Goal: Task Accomplishment & Management: Manage account settings

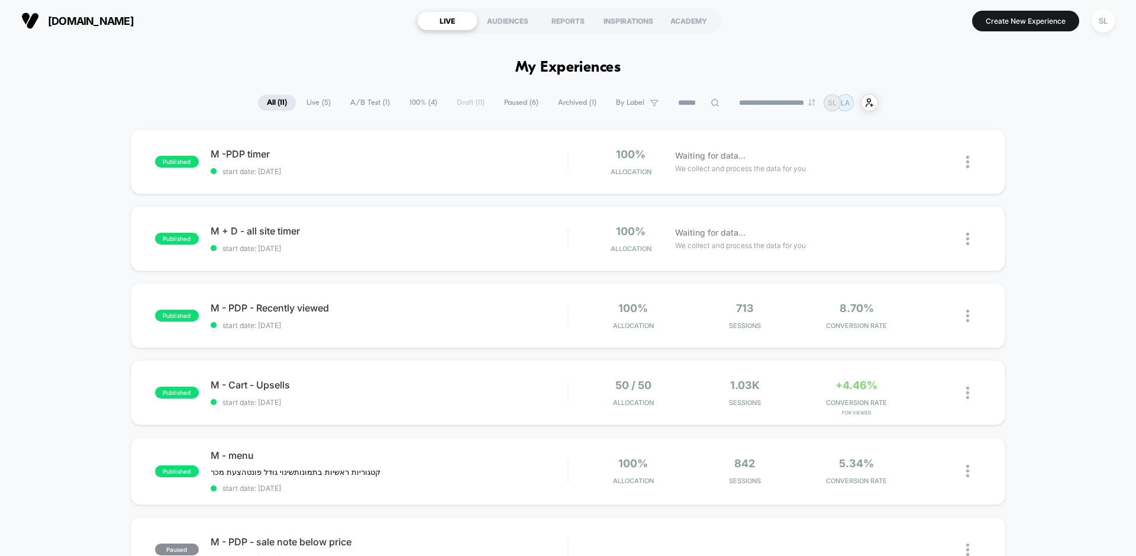
click at [356, 102] on span "A/B Test ( 1 )" at bounding box center [369, 103] width 57 height 16
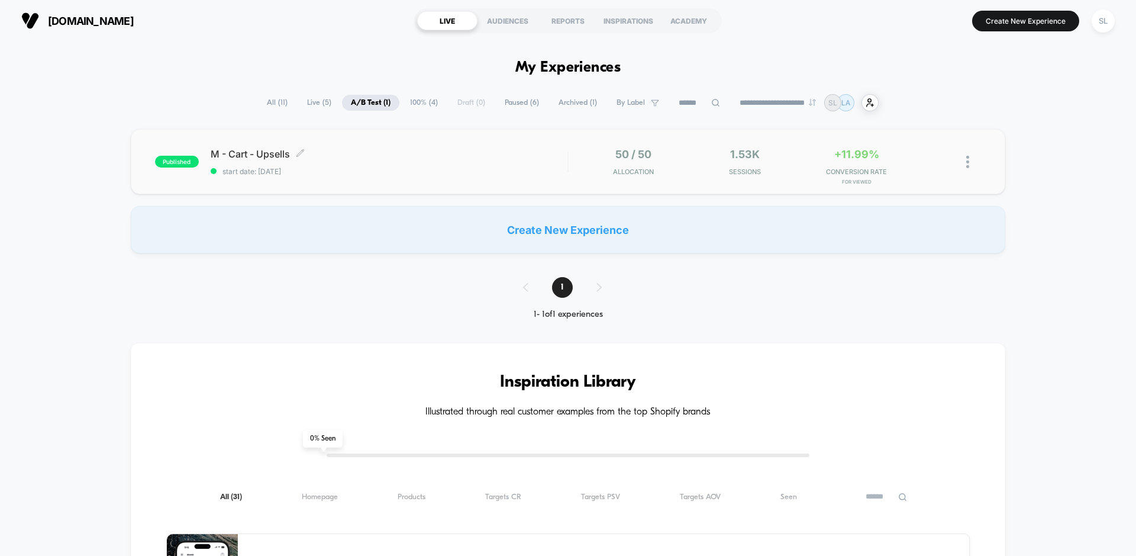
click at [412, 156] on span "M - Cart - Upsells Click to edit experience details" at bounding box center [389, 154] width 357 height 12
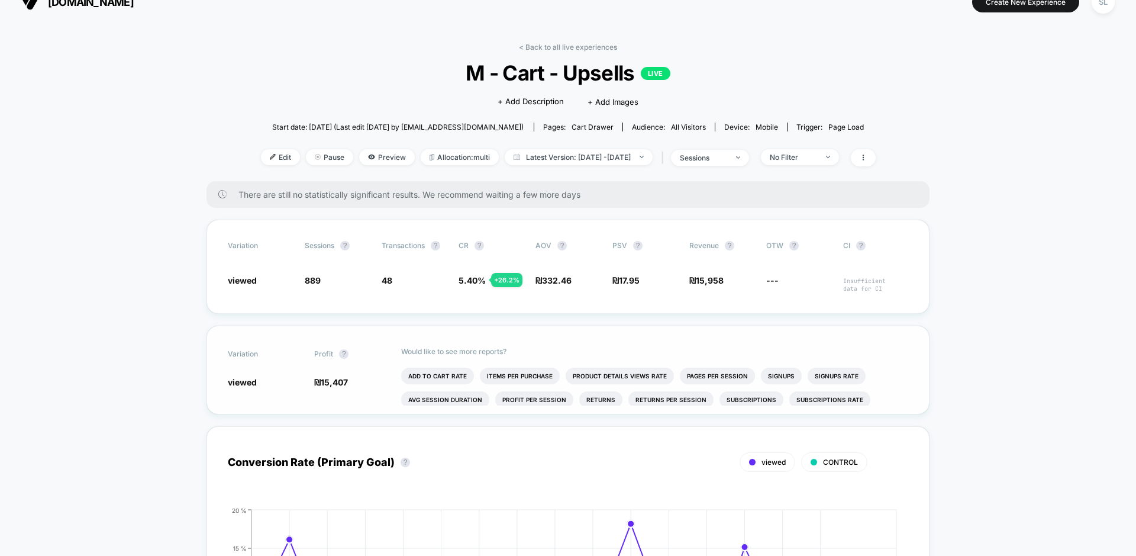
scroll to position [24, 0]
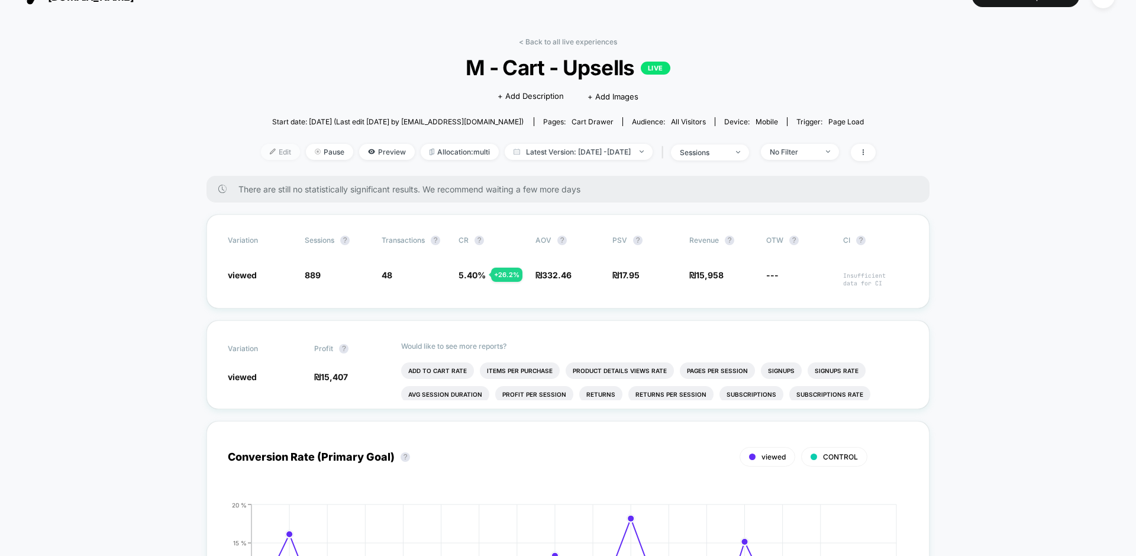
click at [263, 148] on span "Edit" at bounding box center [280, 152] width 39 height 16
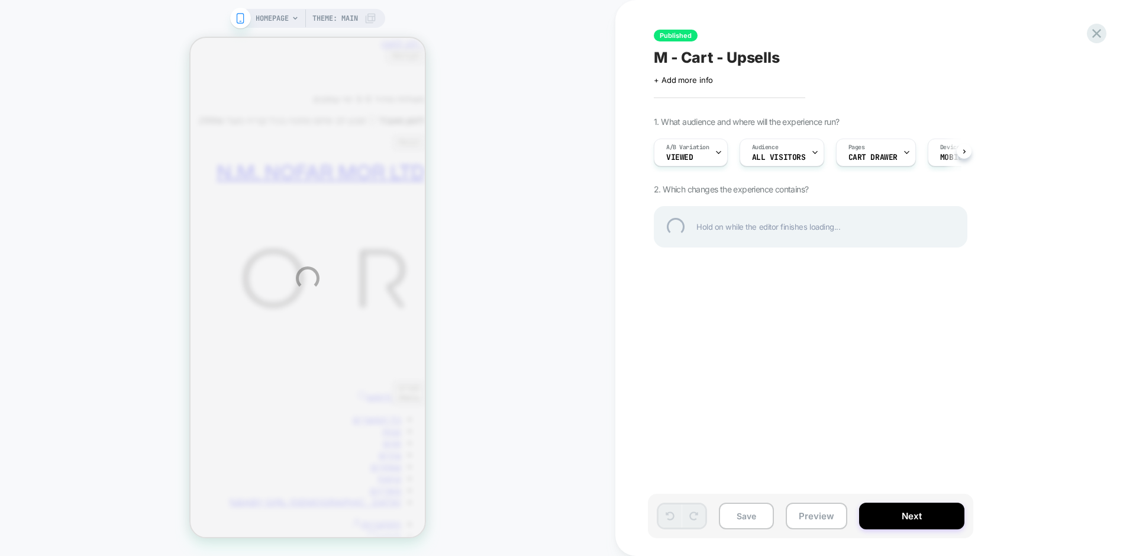
click at [713, 157] on div "HOMEPAGE Theme: MAIN Published M - Cart - Upsells Click to edit experience deta…" at bounding box center [568, 278] width 1136 height 556
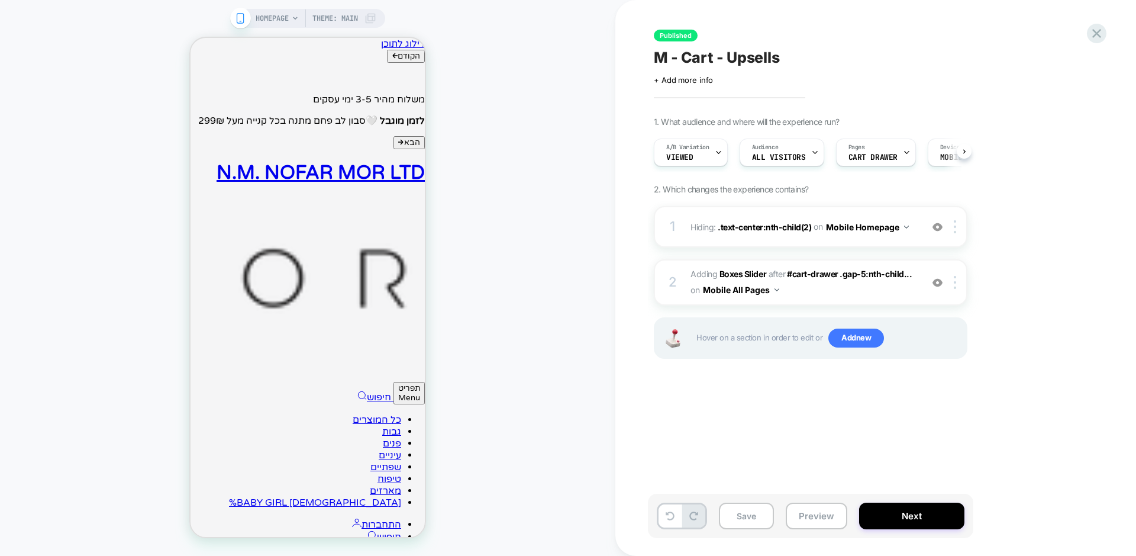
scroll to position [0, 1]
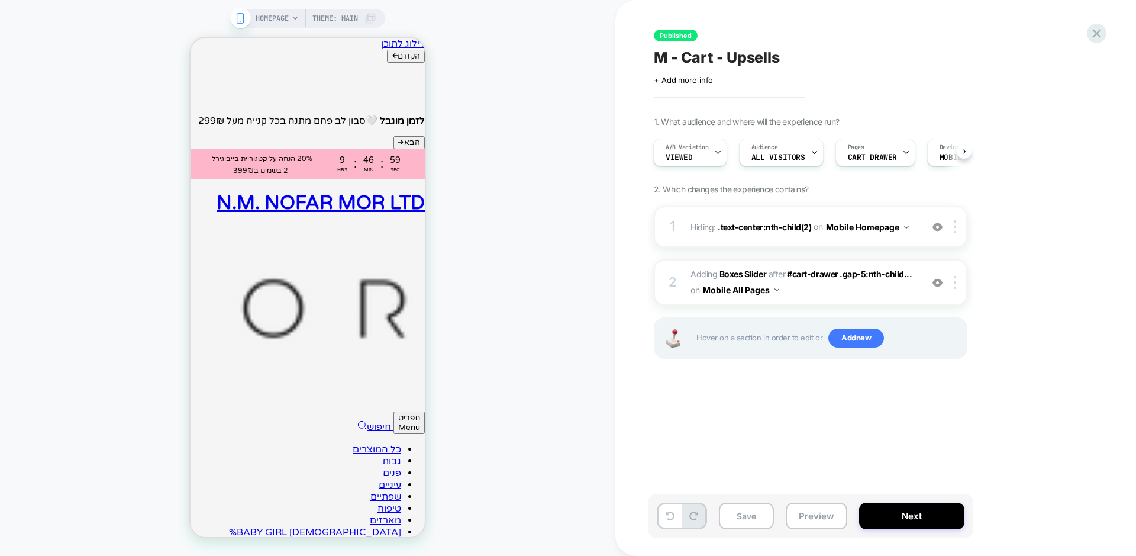
click at [718, 153] on icon at bounding box center [718, 153] width 8 height 8
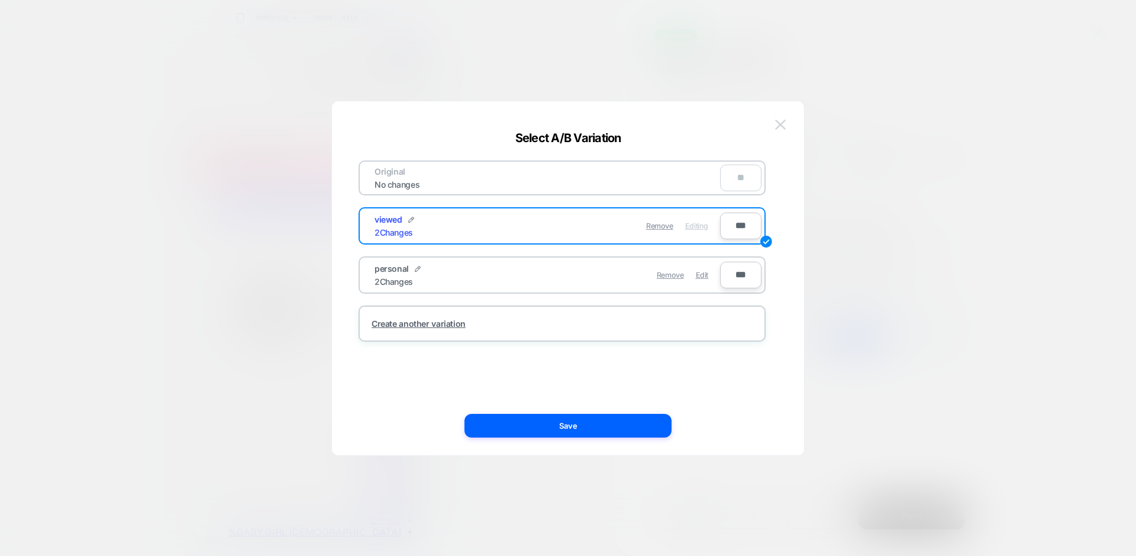
click at [784, 125] on img at bounding box center [780, 125] width 11 height 10
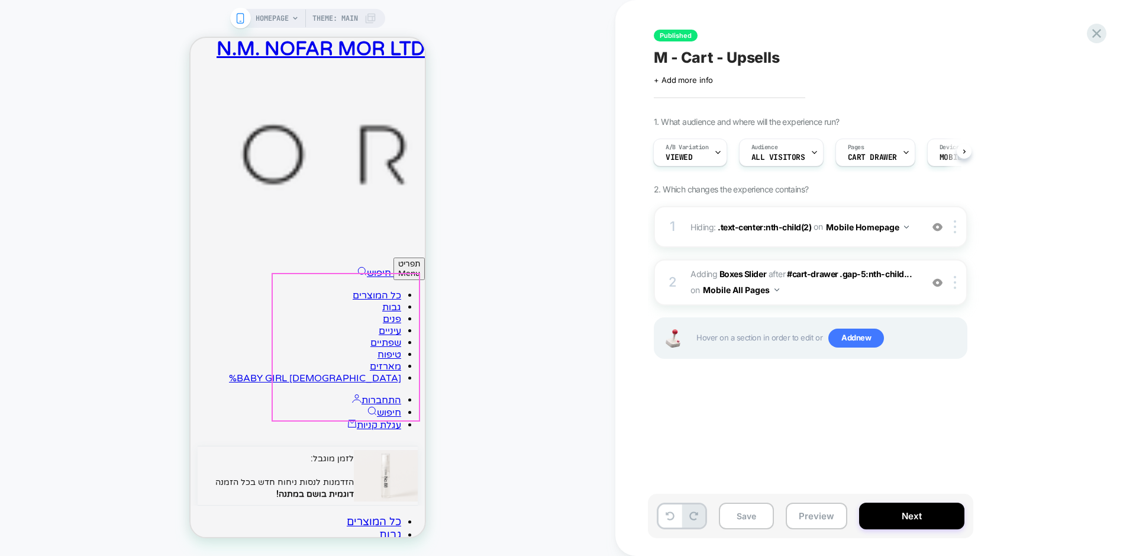
scroll to position [196, 0]
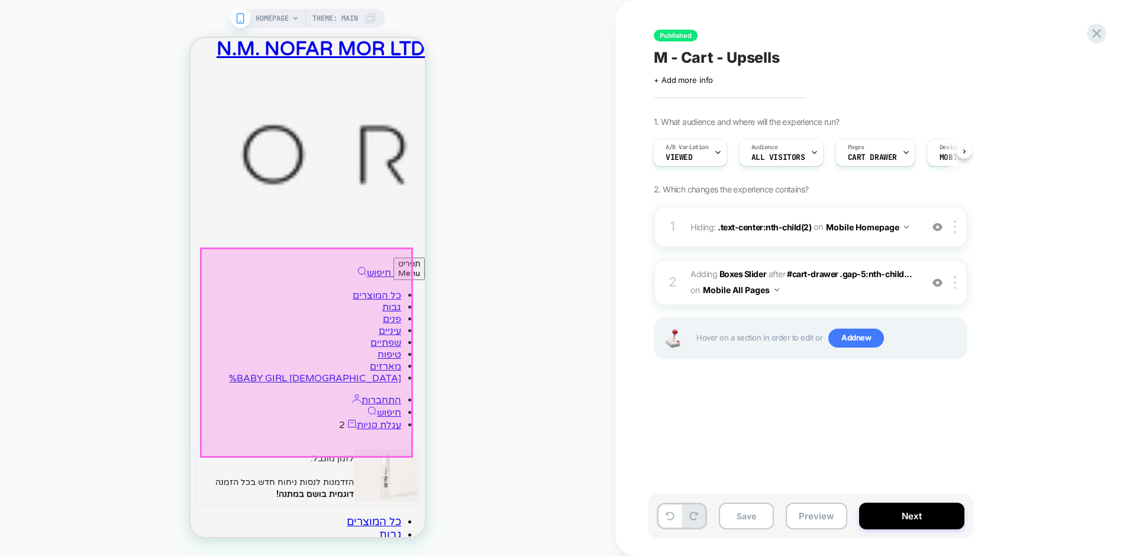
scroll to position [0, -94]
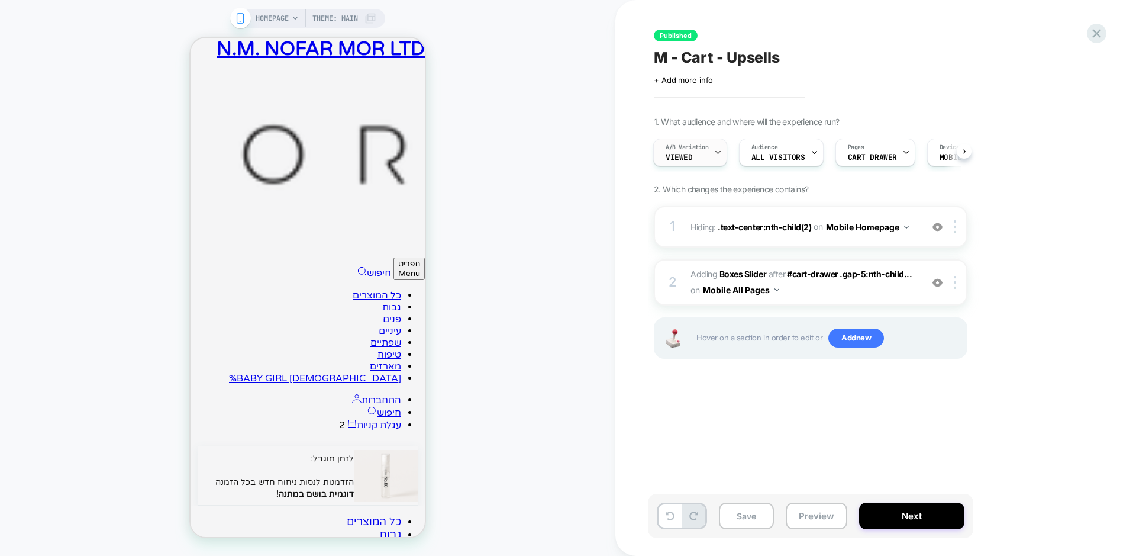
click at [716, 156] on div at bounding box center [718, 152] width 8 height 27
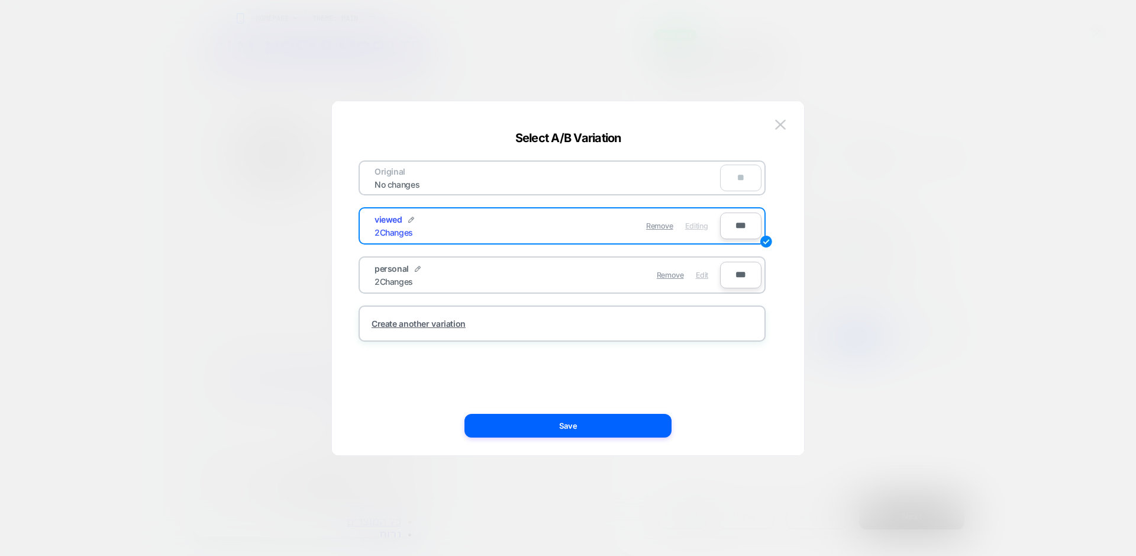
click at [704, 272] on span "Edit" at bounding box center [702, 274] width 12 height 9
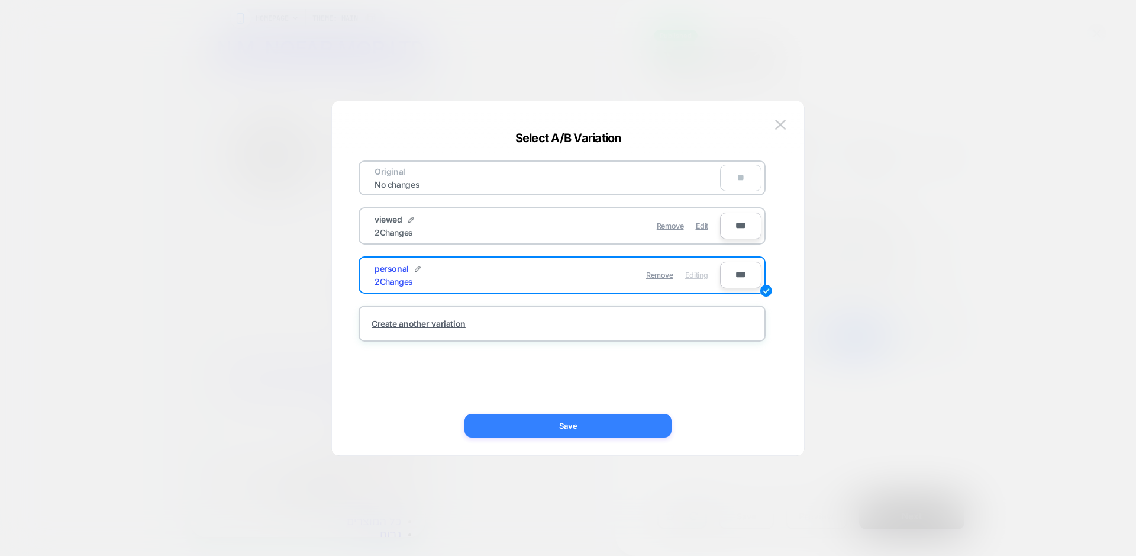
click at [598, 430] on button "Save" at bounding box center [568, 426] width 207 height 24
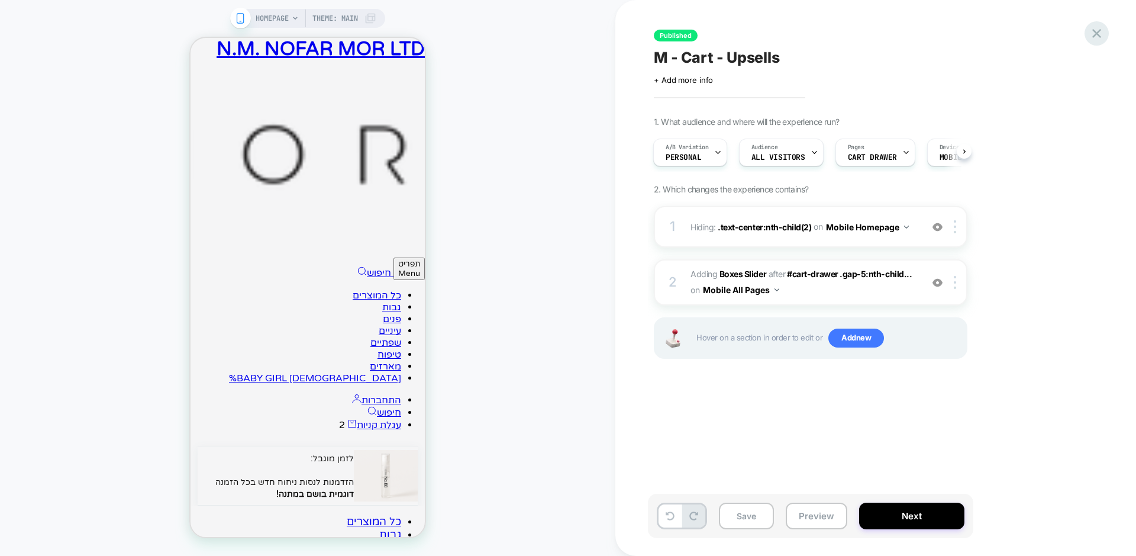
click at [1101, 32] on icon at bounding box center [1097, 33] width 16 height 16
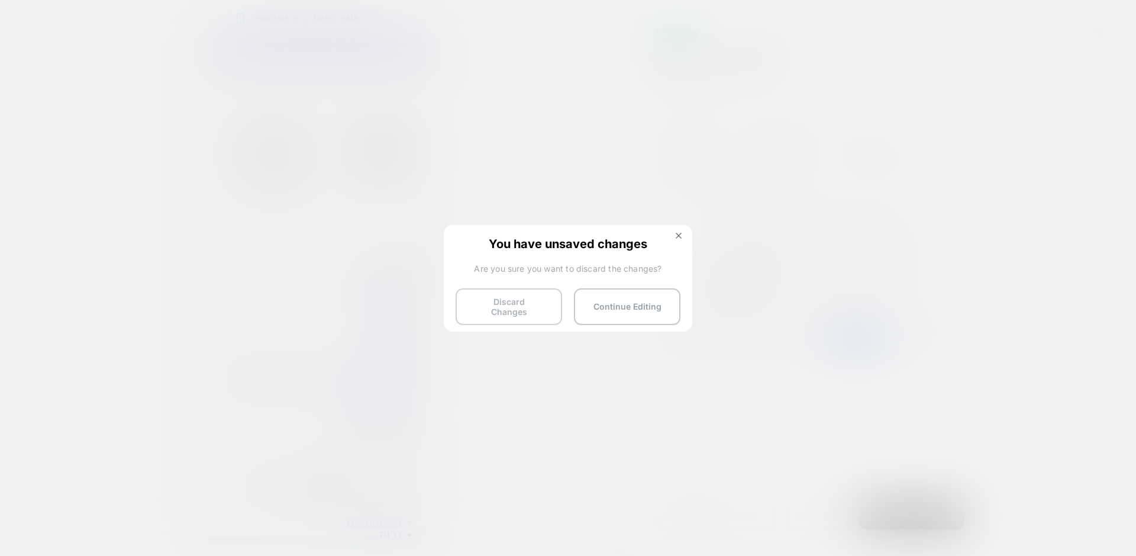
click at [535, 302] on button "Discard Changes" at bounding box center [509, 306] width 107 height 37
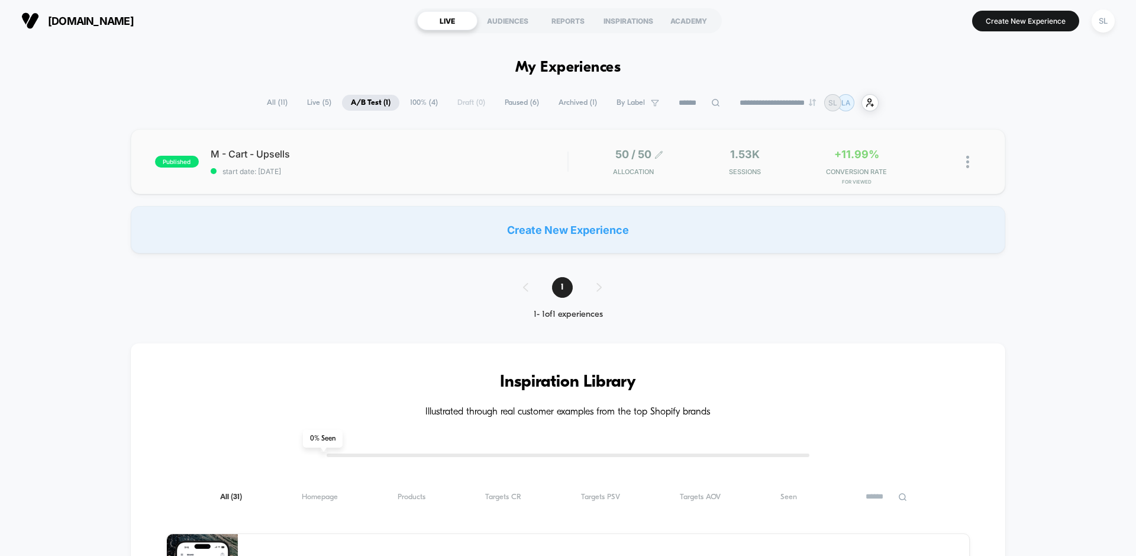
click at [661, 152] on icon at bounding box center [658, 154] width 7 height 7
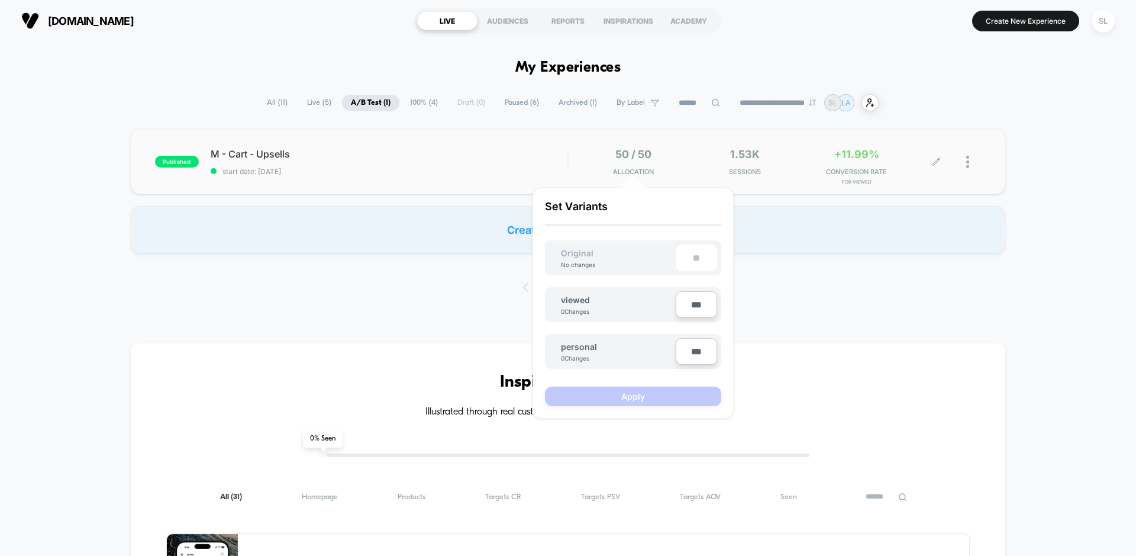
click at [573, 163] on div "50 / 50 Allocation 1.53k Sessions +11.99% CONVERSION RATE for viewed" at bounding box center [775, 162] width 413 height 28
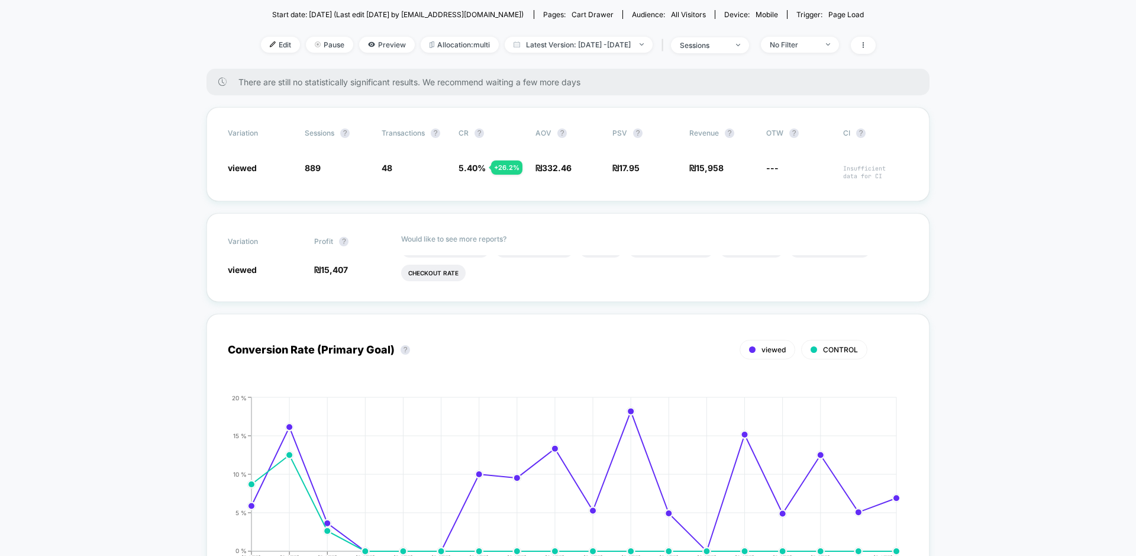
scroll to position [86, 0]
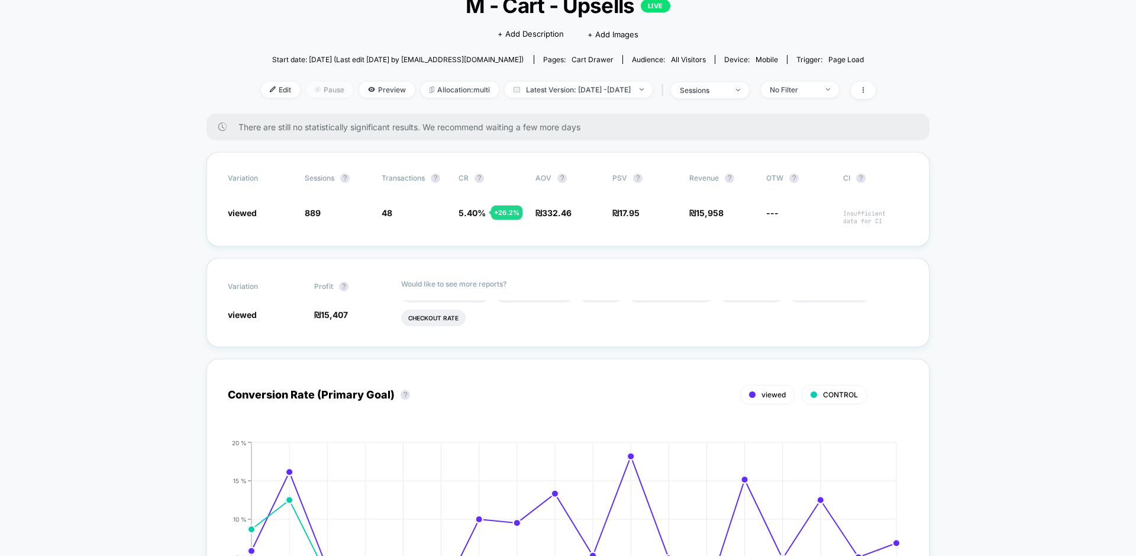
click at [310, 91] on span "Pause" at bounding box center [329, 90] width 47 height 16
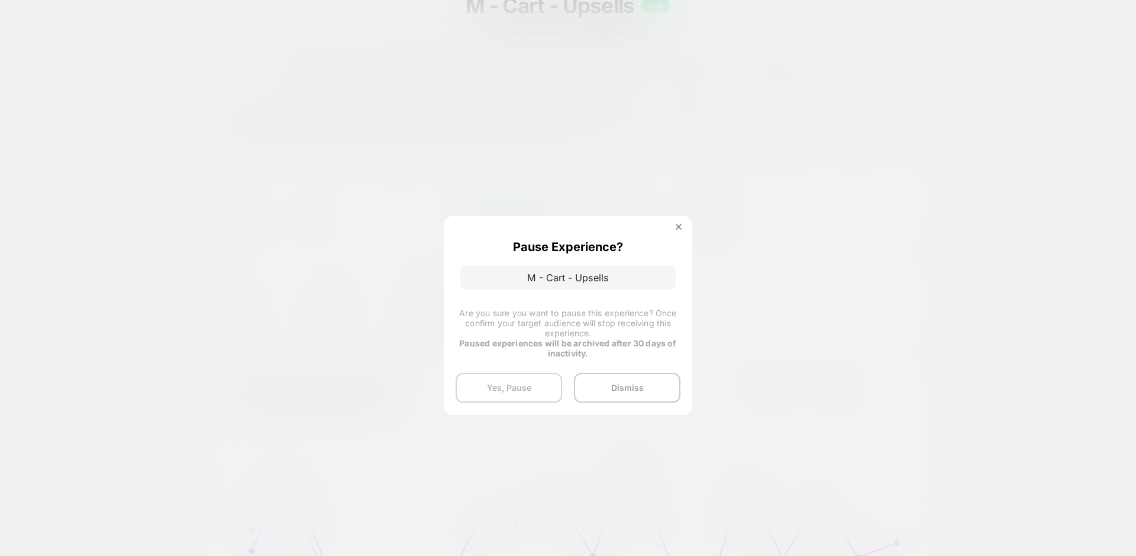
click at [530, 392] on button "Yes, Pause" at bounding box center [509, 388] width 107 height 30
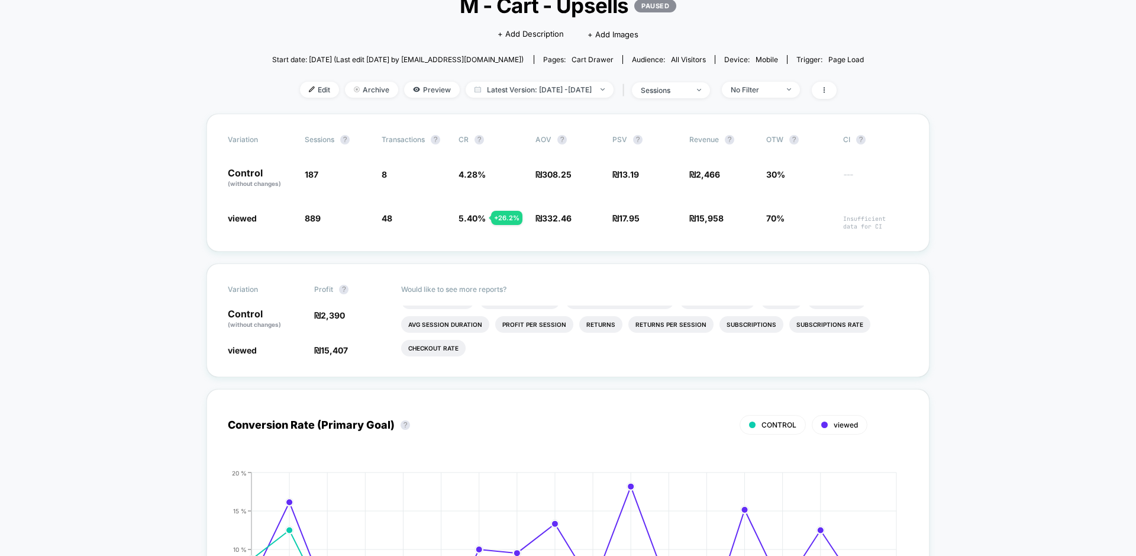
scroll to position [0, 0]
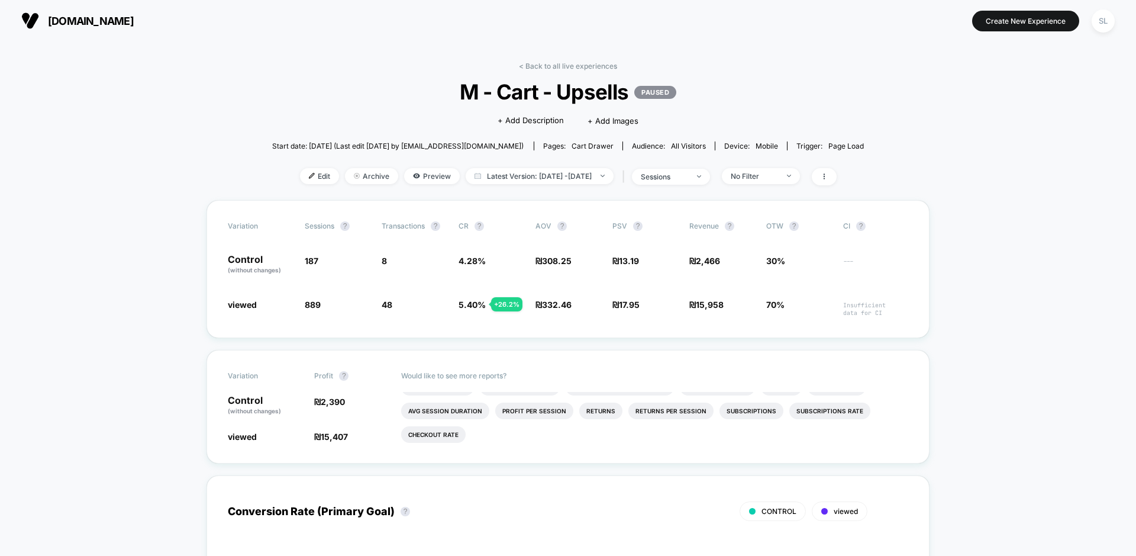
click at [69, 27] on span "[DOMAIN_NAME]" at bounding box center [91, 21] width 86 height 12
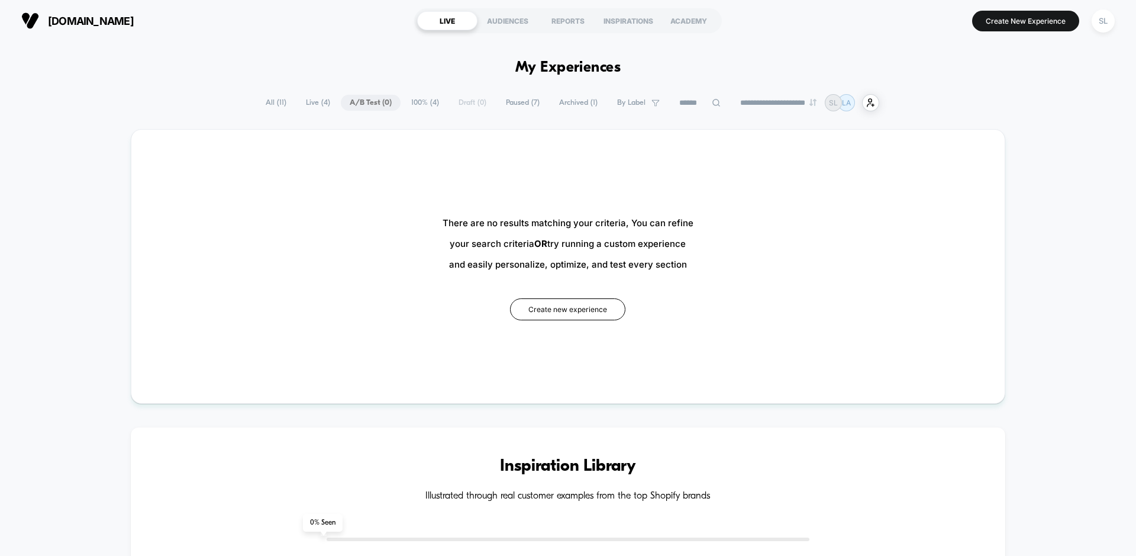
click at [312, 103] on span "Live ( 4 )" at bounding box center [318, 103] width 42 height 16
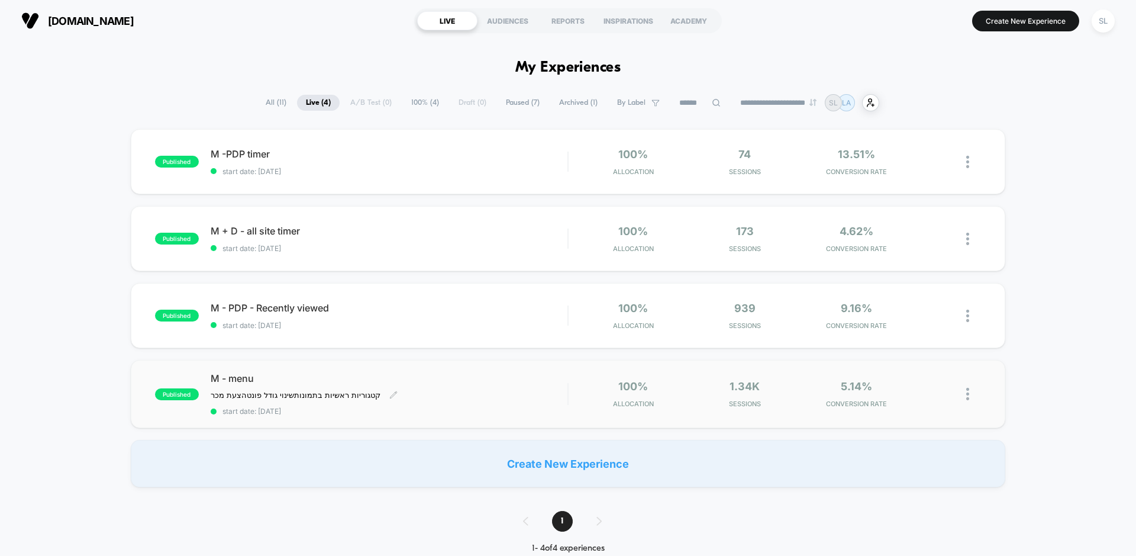
click at [466, 394] on div "M - menu קטגוריות ראשיות בתמונות שינוי גודל פונט הצעת מכר﻿ Click to edit experi…" at bounding box center [389, 393] width 357 height 43
